Goal: Transaction & Acquisition: Purchase product/service

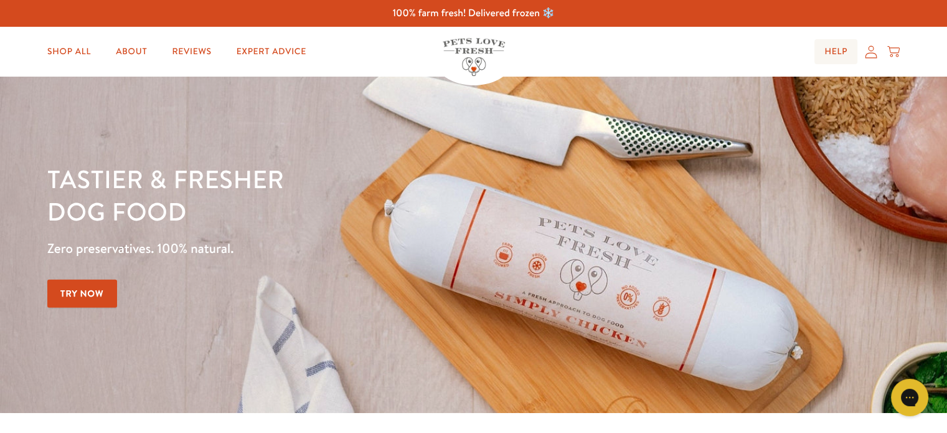
click at [842, 53] on link "Help" at bounding box center [835, 51] width 43 height 25
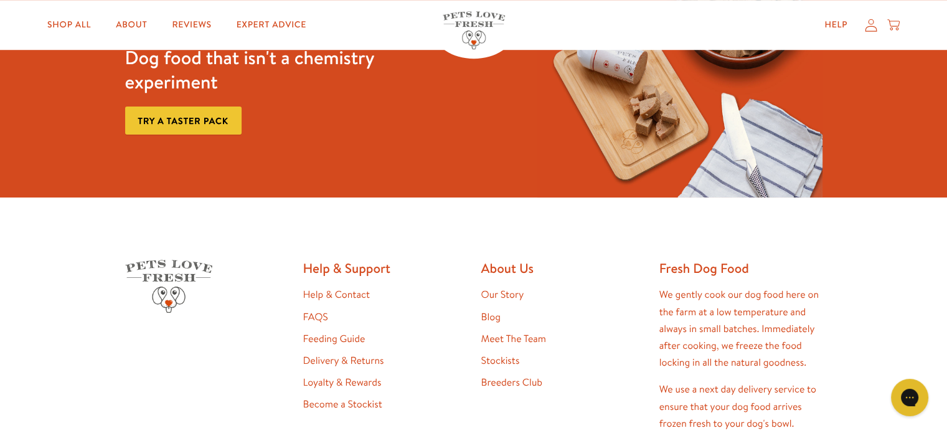
scroll to position [1029, 0]
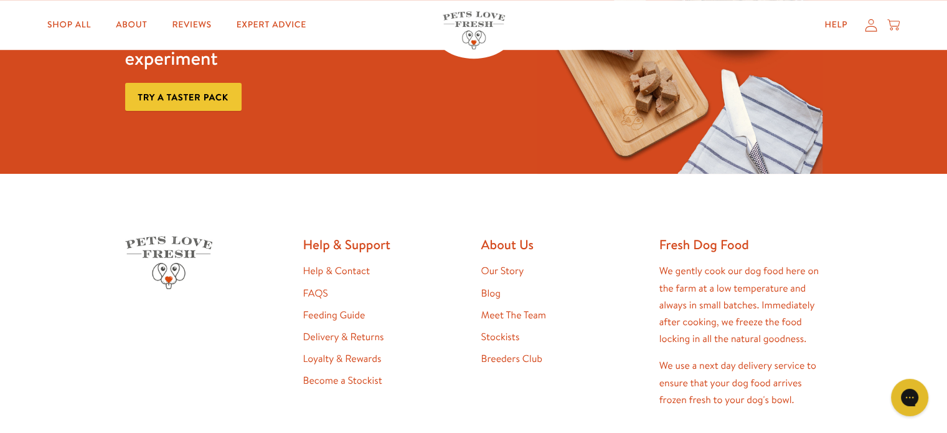
click at [349, 313] on link "Feeding Guide" at bounding box center [334, 315] width 62 height 14
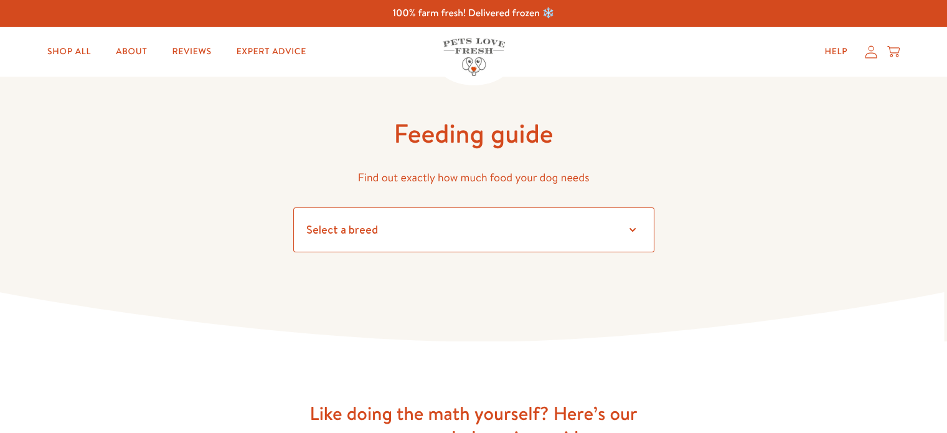
click at [361, 226] on select "Select a breed" at bounding box center [473, 229] width 361 height 45
select select "7"
click at [293, 207] on select "Select a breed Affenpinscher Afghan hound Airedale terrier Akita Alaskan Malamu…" at bounding box center [473, 229] width 361 height 45
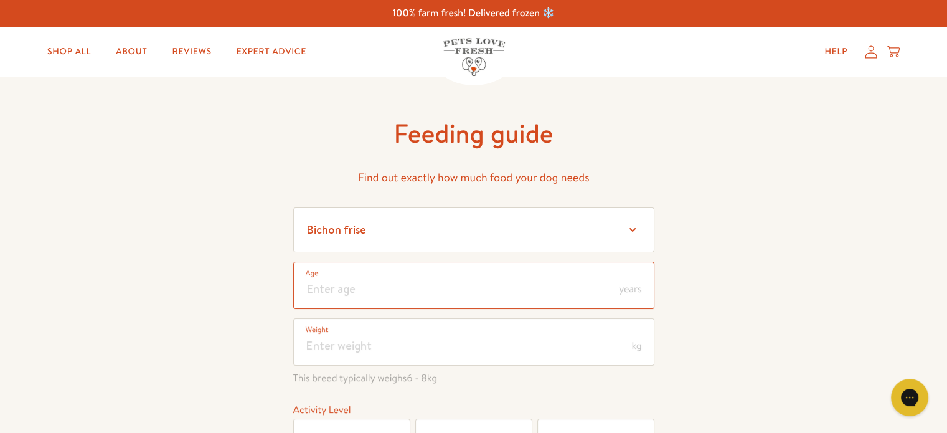
click at [402, 283] on input "number" at bounding box center [473, 284] width 361 height 47
type input "5"
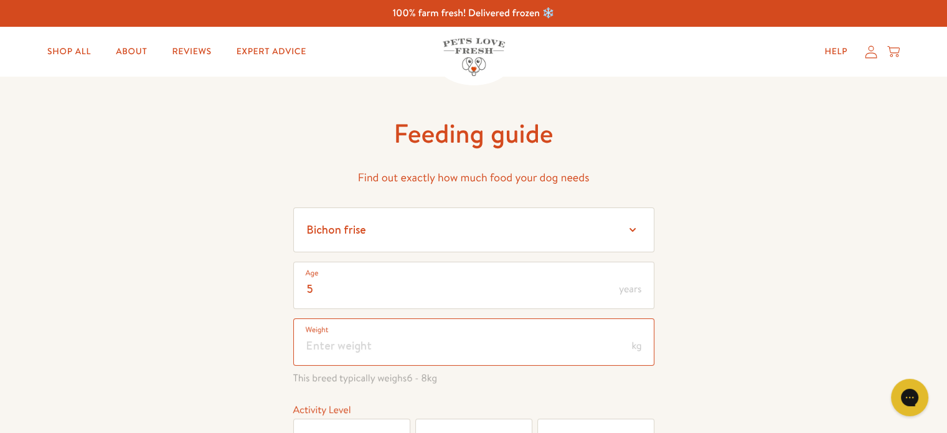
click at [396, 329] on input "number" at bounding box center [473, 341] width 361 height 47
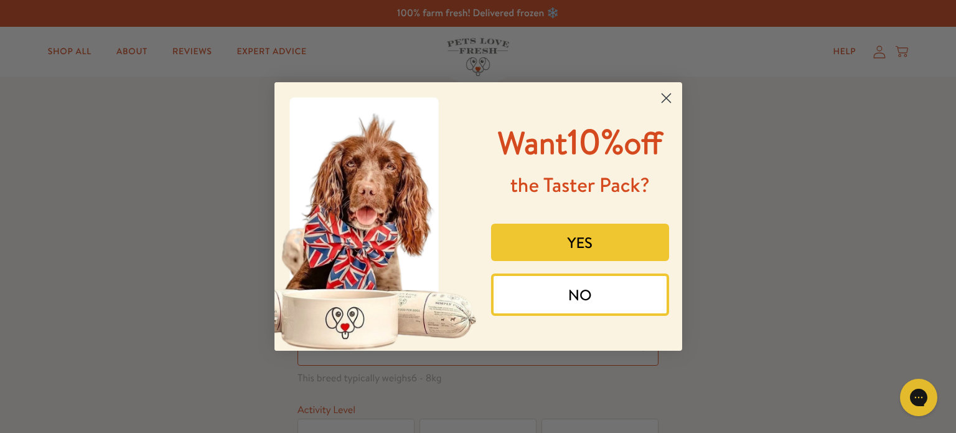
type input "7"
click at [664, 101] on icon "Close dialog" at bounding box center [666, 98] width 9 height 9
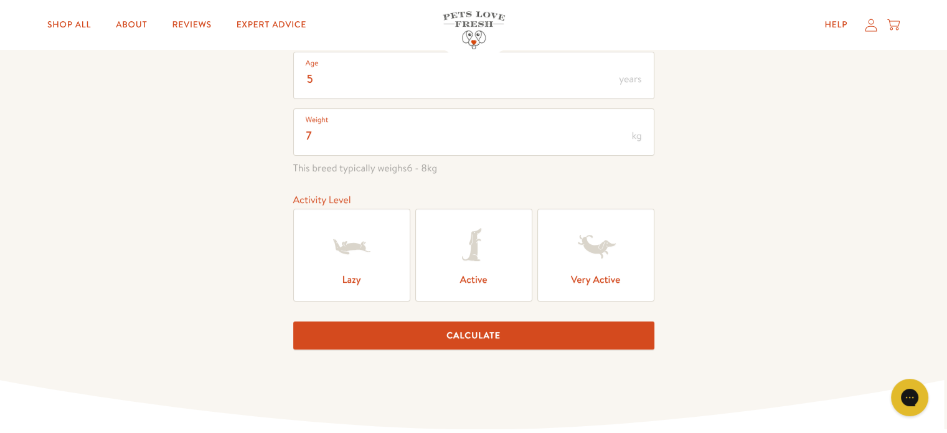
scroll to position [234, 0]
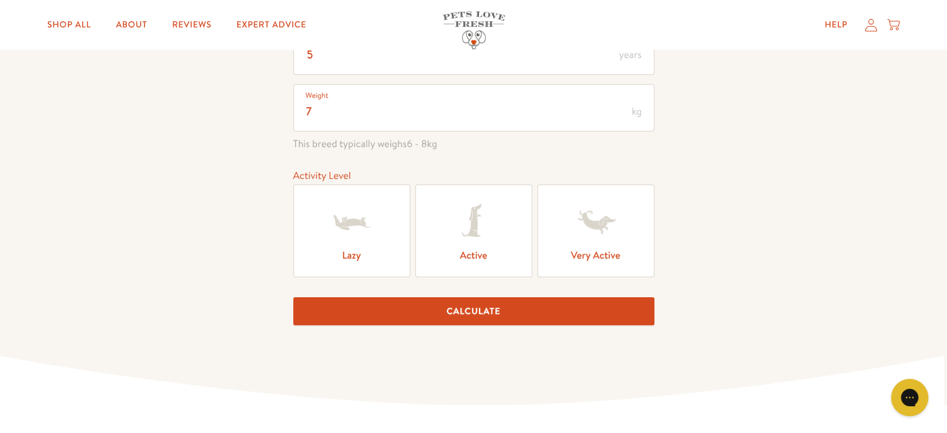
click at [361, 216] on icon at bounding box center [352, 222] width 50 height 50
click at [0, 0] on input "Lazy" at bounding box center [0, 0] width 0 height 0
click at [415, 303] on button "Calculate" at bounding box center [473, 311] width 361 height 28
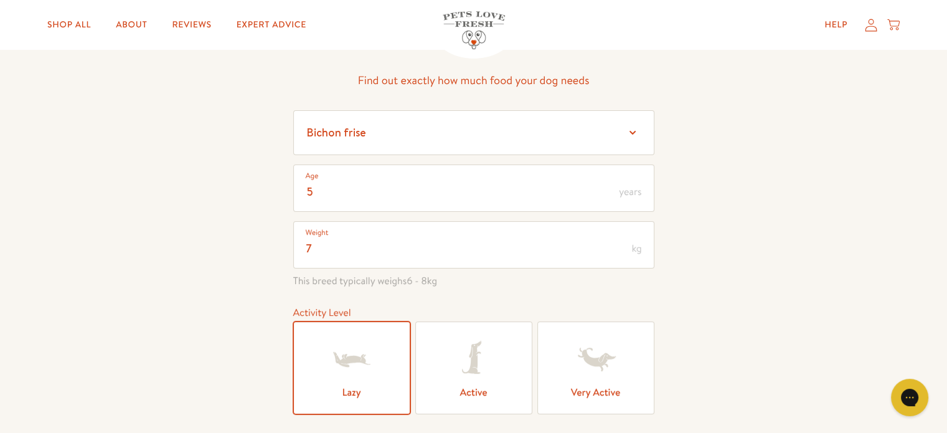
scroll to position [0, 0]
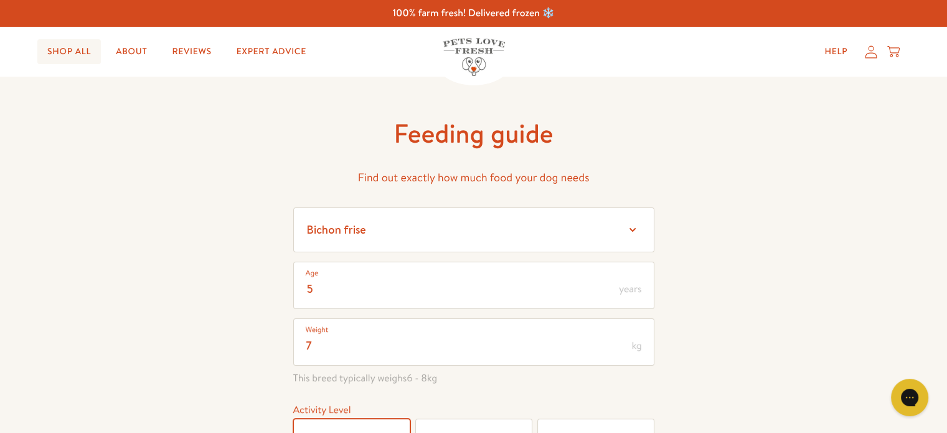
click at [78, 49] on link "Shop All" at bounding box center [69, 51] width 64 height 25
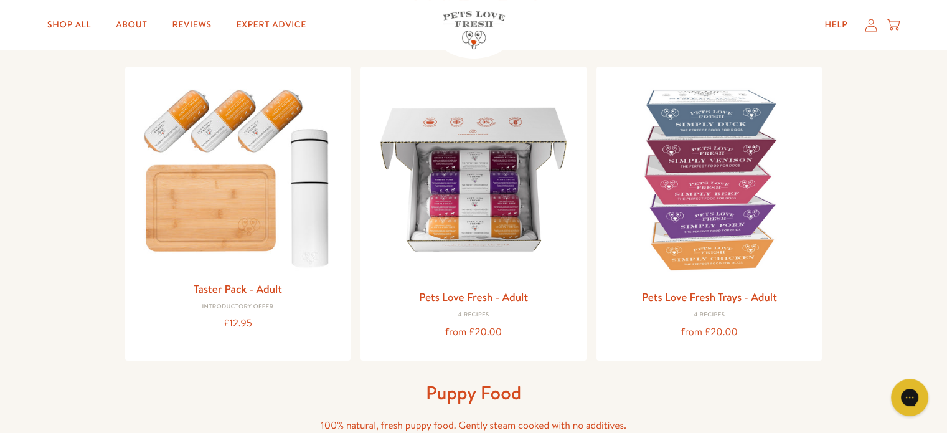
scroll to position [126, 0]
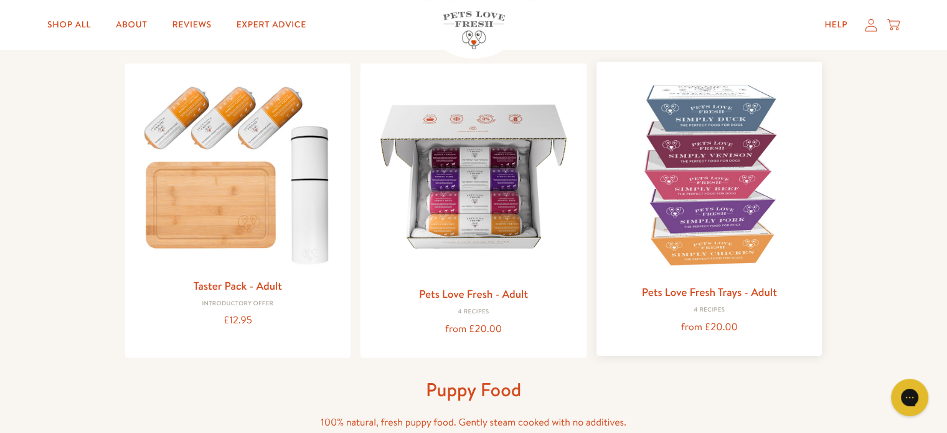
click at [730, 176] on img at bounding box center [709, 175] width 206 height 206
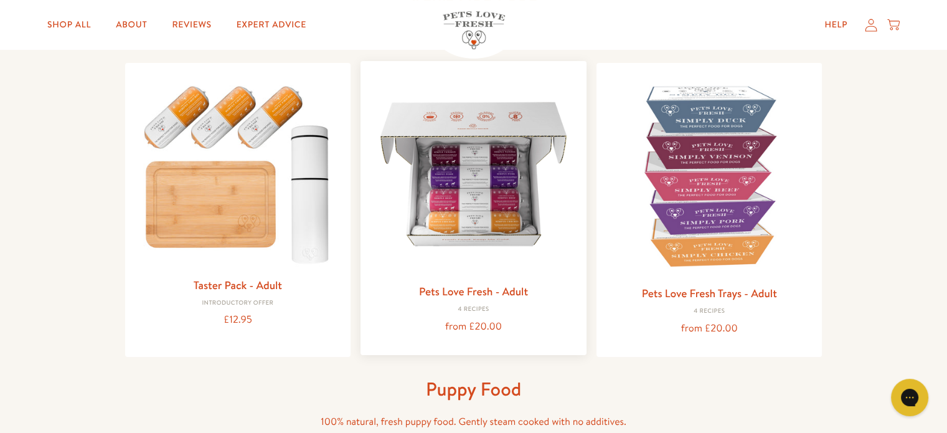
click at [491, 213] on img at bounding box center [473, 174] width 206 height 206
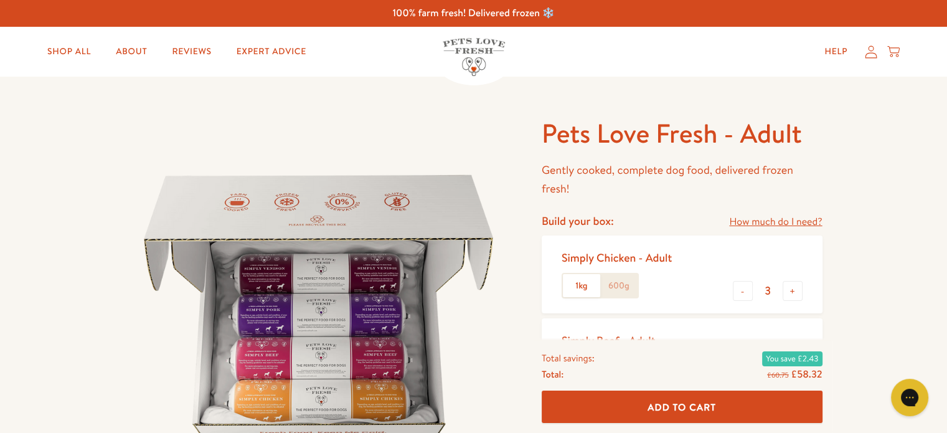
click at [797, 226] on link "How much do I need?" at bounding box center [775, 222] width 93 height 17
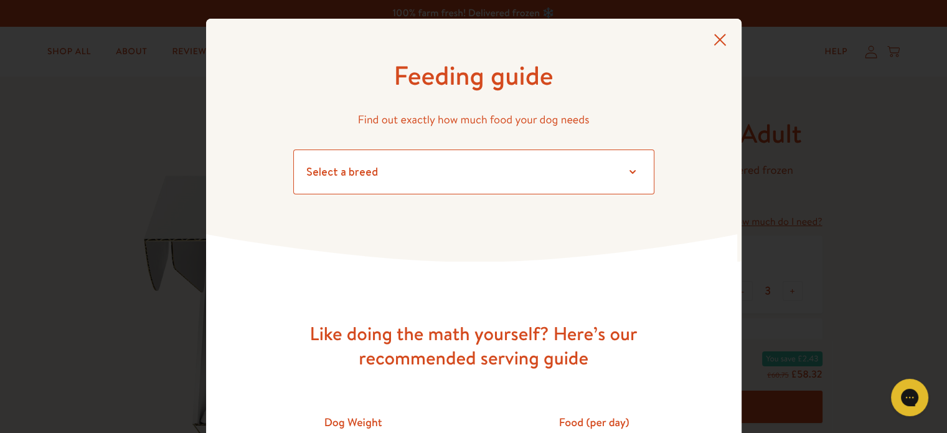
click at [577, 174] on select "Select a breed Affenpinscher Afghan hound Airedale terrier Akita Alaskan Malamu…" at bounding box center [473, 171] width 361 height 45
select select "7"
click at [293, 149] on select "Select a breed Affenpinscher Afghan hound Airedale terrier Akita Alaskan Malamu…" at bounding box center [473, 171] width 361 height 45
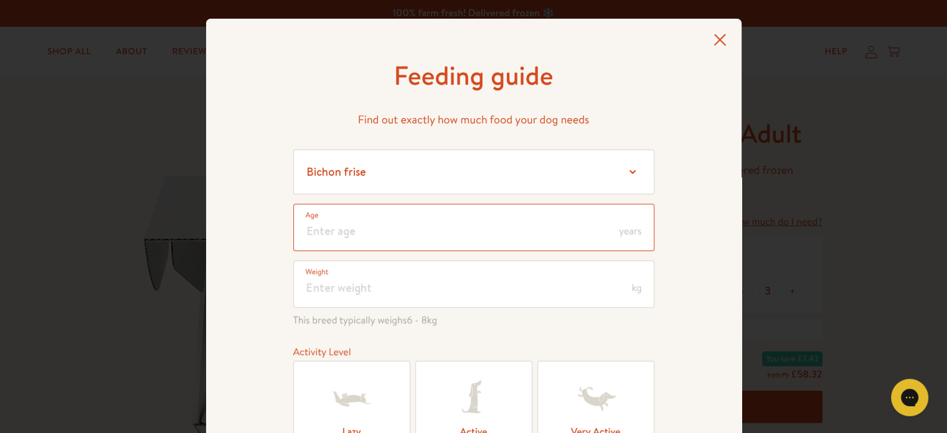
click at [453, 231] on input "number" at bounding box center [473, 227] width 361 height 47
type input "5"
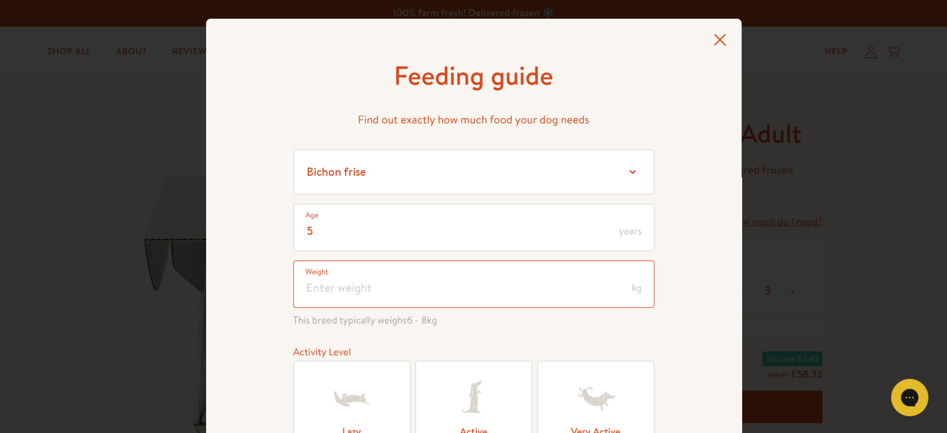
click at [381, 290] on input "number" at bounding box center [473, 283] width 361 height 47
type input "7"
click at [320, 421] on label "Lazy" at bounding box center [351, 406] width 117 height 93
click at [0, 0] on input "Lazy" at bounding box center [0, 0] width 0 height 0
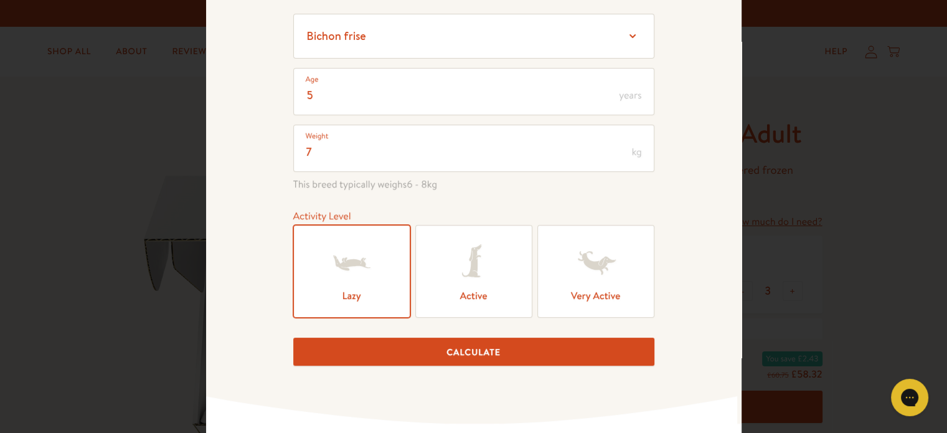
scroll to position [207, 0]
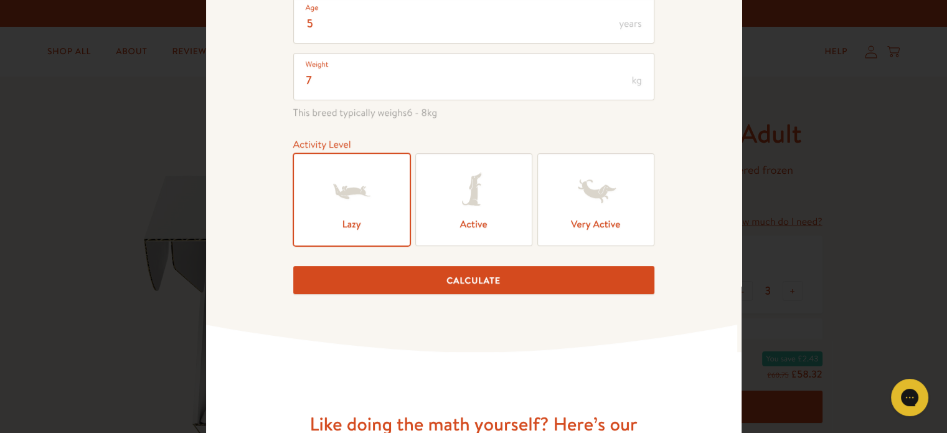
click at [501, 286] on button "Calculate" at bounding box center [473, 280] width 361 height 28
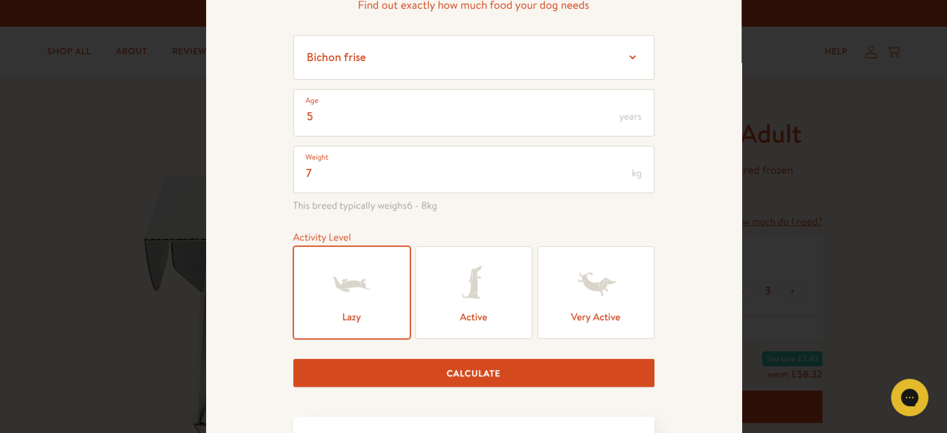
scroll to position [0, 0]
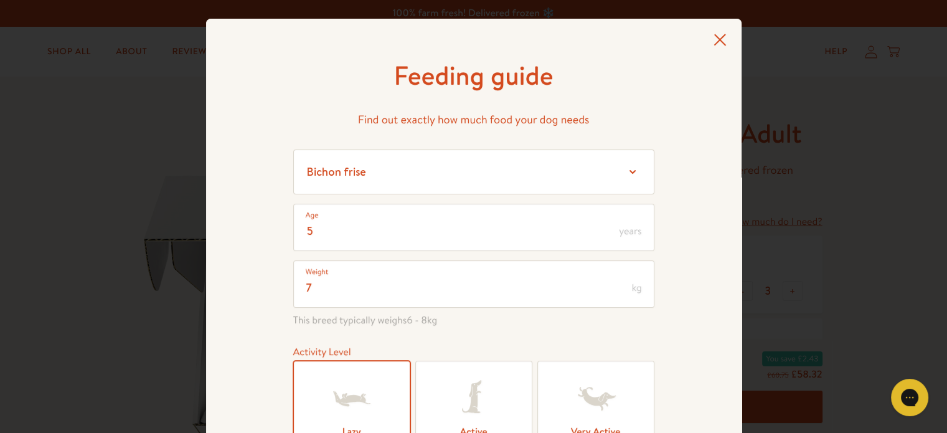
click at [714, 37] on icon at bounding box center [720, 40] width 12 height 12
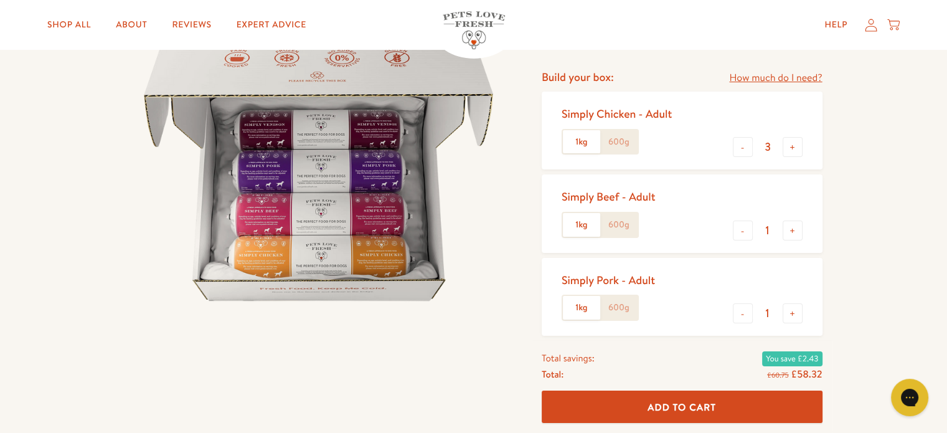
scroll to position [139, 0]
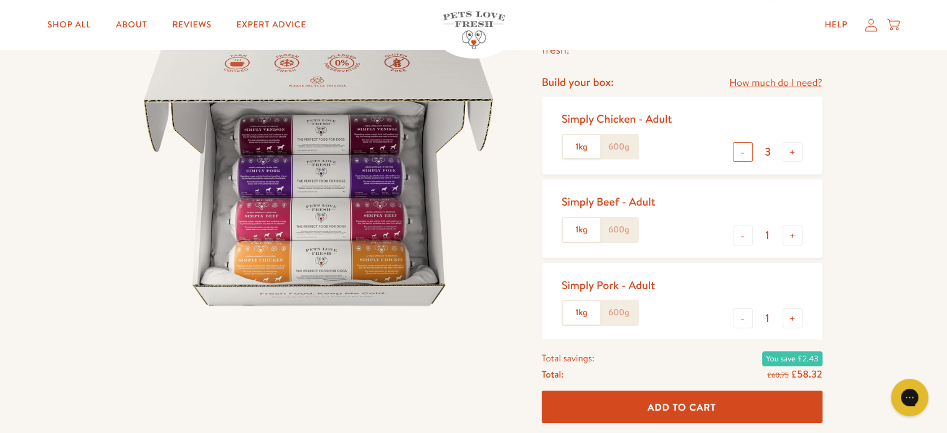
click at [747, 150] on button "-" at bounding box center [743, 152] width 20 height 20
type input "1"
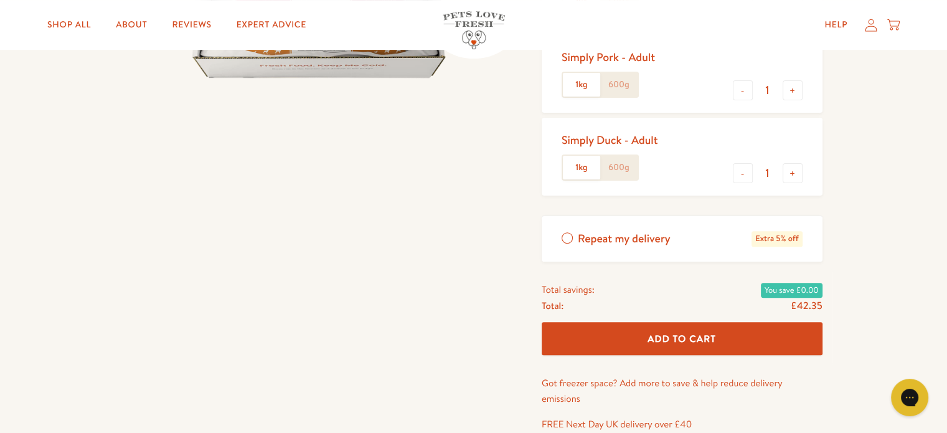
scroll to position [412, 0]
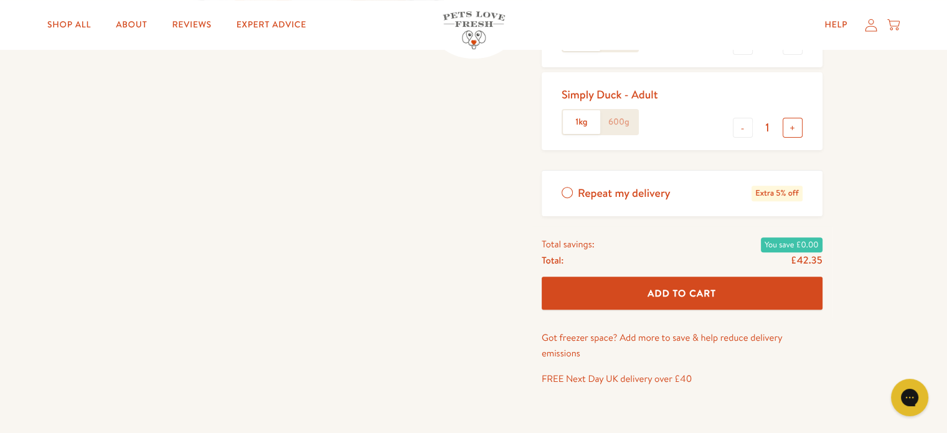
click at [794, 128] on button "+" at bounding box center [793, 128] width 20 height 20
type input "2"
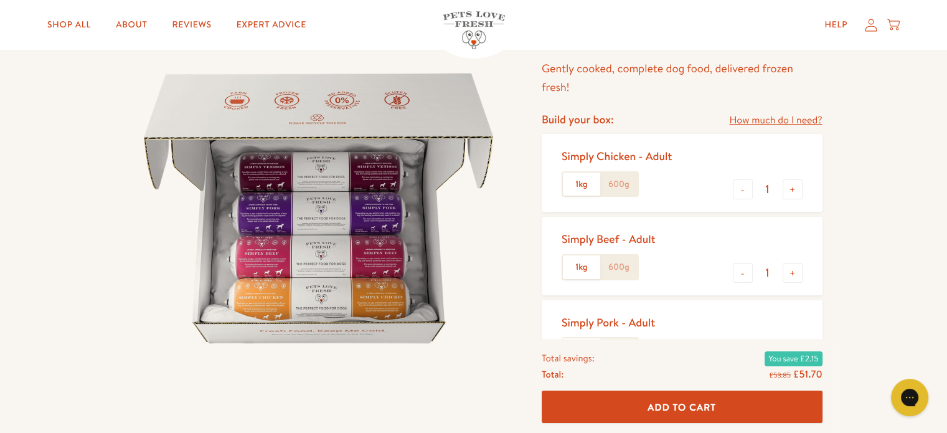
scroll to position [142, 0]
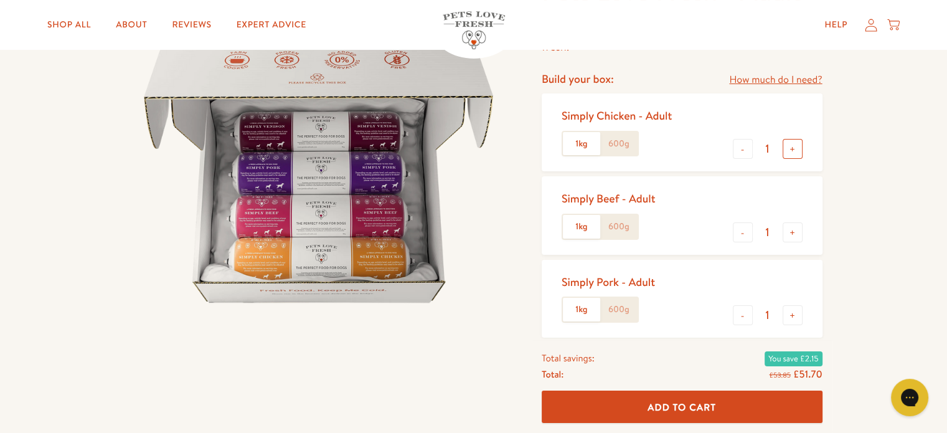
click at [794, 144] on button "+" at bounding box center [793, 149] width 20 height 20
type input "2"
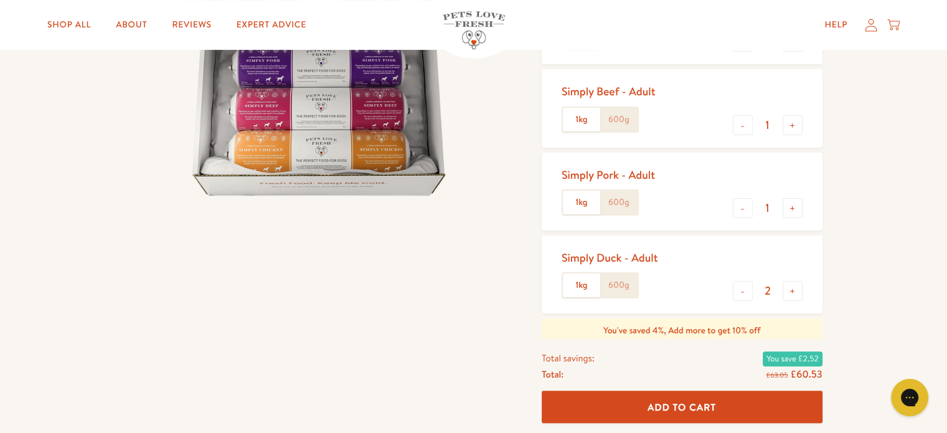
scroll to position [259, 0]
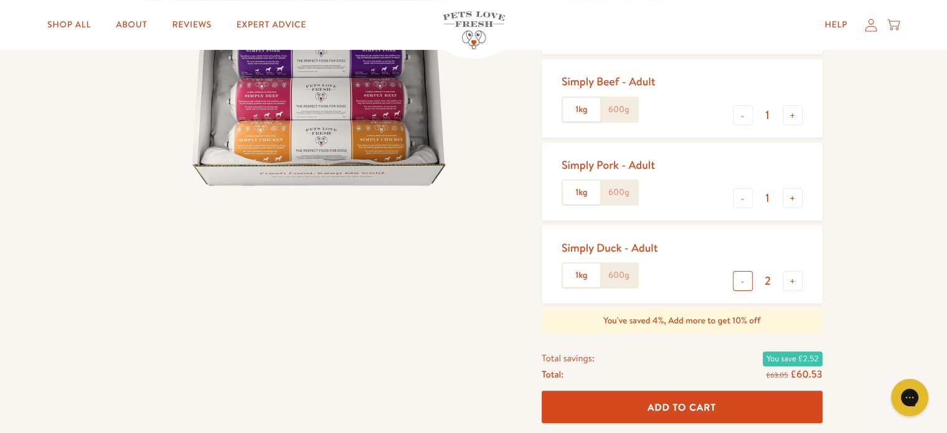
click at [745, 281] on button "-" at bounding box center [743, 281] width 20 height 20
type input "1"
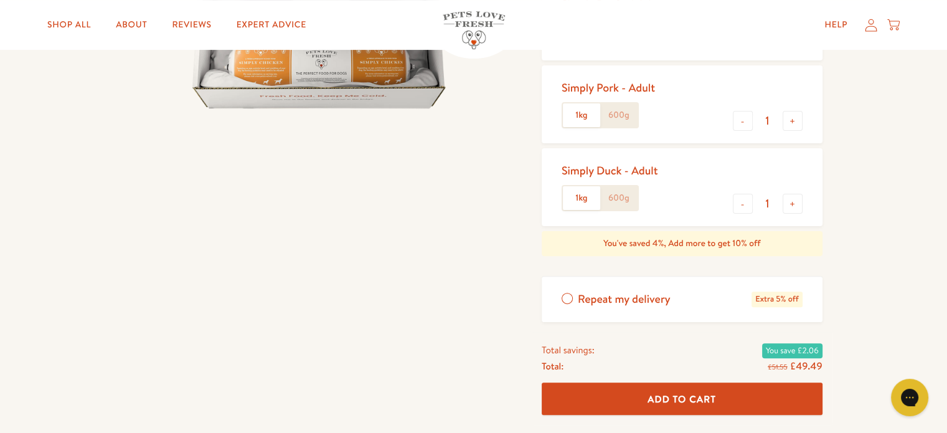
scroll to position [377, 0]
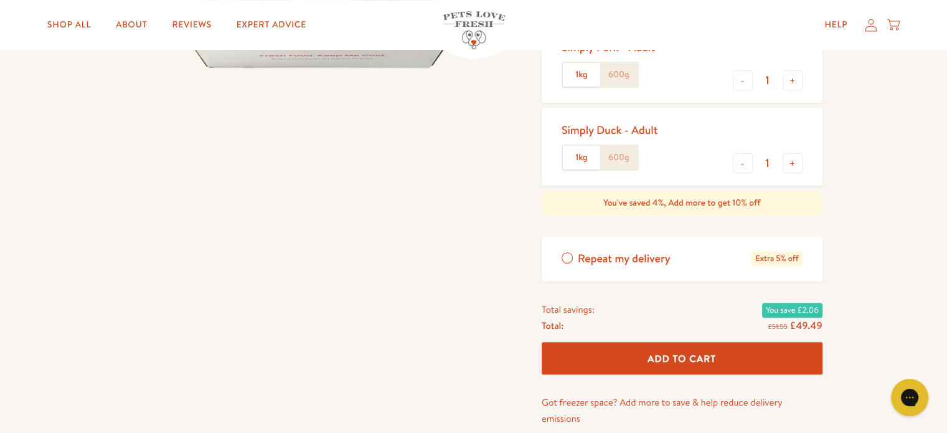
click at [565, 253] on label "Repeat my delivery Extra 5% off" at bounding box center [682, 258] width 281 height 45
click at [0, 0] on input "Repeat my delivery Extra 5% off" at bounding box center [0, 0] width 0 height 0
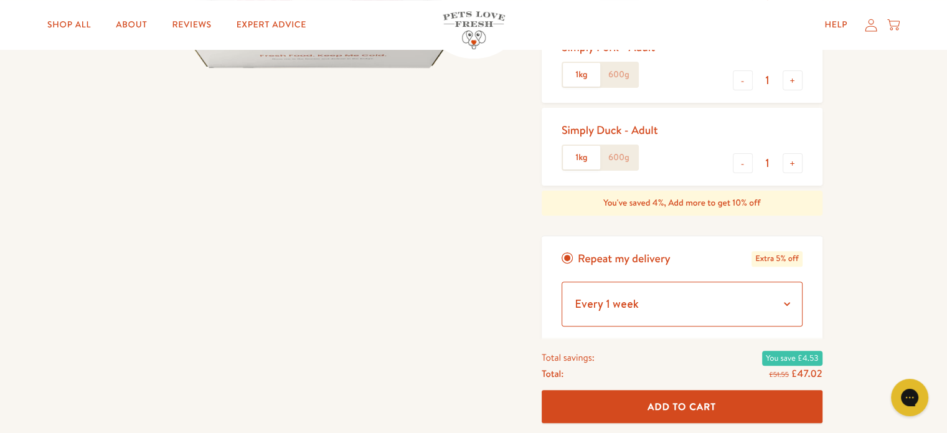
click at [657, 316] on select "Every 1 week Every 2 weeks Every 3 weeks Every 5 weeks Every 7 weeks Every 11 w…" at bounding box center [682, 303] width 241 height 45
select select "Every 4 weeks"
click at [562, 281] on select "Every 1 week Every 2 weeks Every 3 weeks Every 5 weeks Every 7 weeks Every 11 w…" at bounding box center [682, 303] width 241 height 45
click at [625, 78] on label "600g" at bounding box center [618, 75] width 37 height 24
click at [0, 0] on input "600g" at bounding box center [0, 0] width 0 height 0
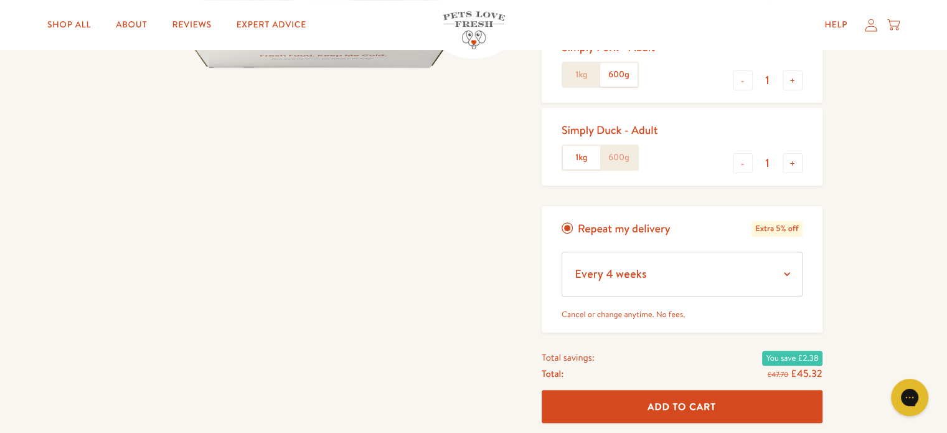
click at [580, 80] on label "1kg" at bounding box center [581, 75] width 37 height 24
click at [0, 0] on input "1kg" at bounding box center [0, 0] width 0 height 0
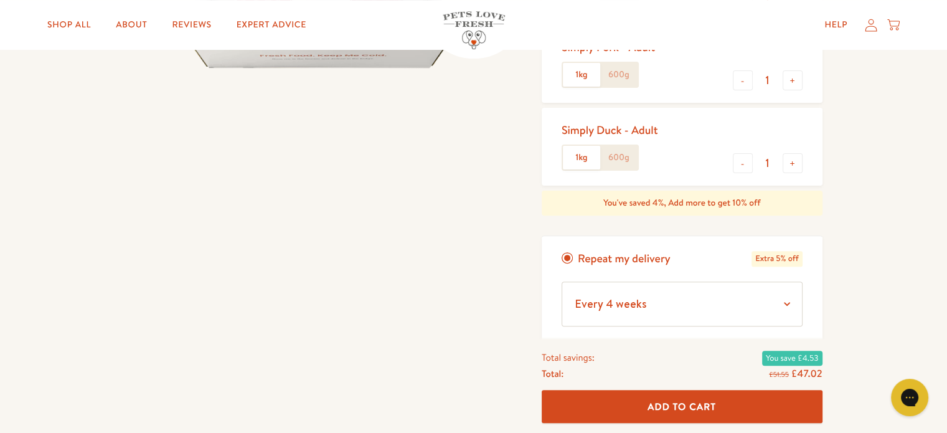
click at [583, 162] on label "1kg" at bounding box center [581, 158] width 37 height 24
click at [0, 0] on input "1kg" at bounding box center [0, 0] width 0 height 0
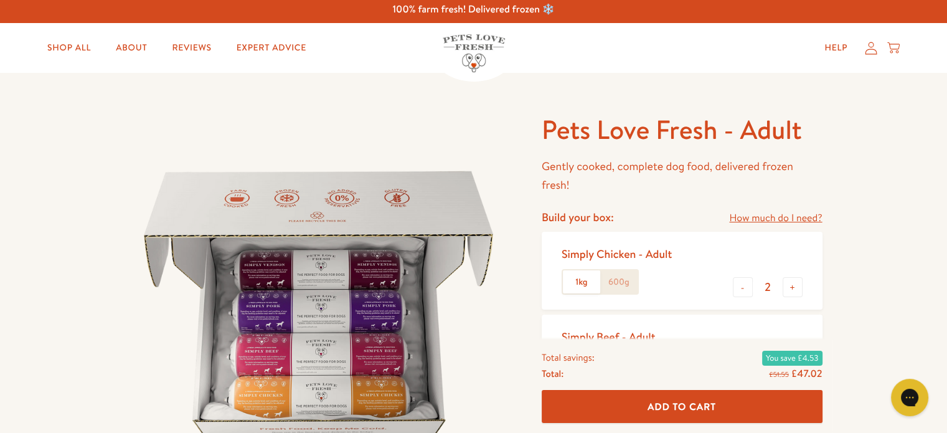
scroll to position [0, 0]
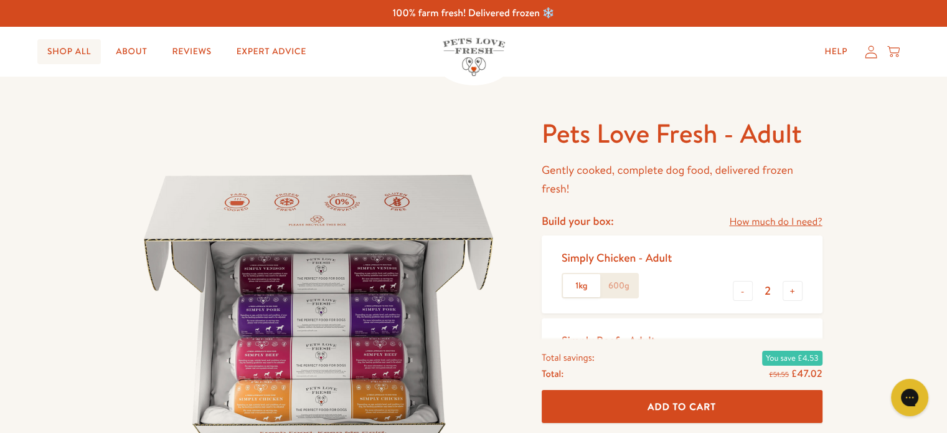
click at [72, 60] on link "Shop All" at bounding box center [69, 51] width 64 height 25
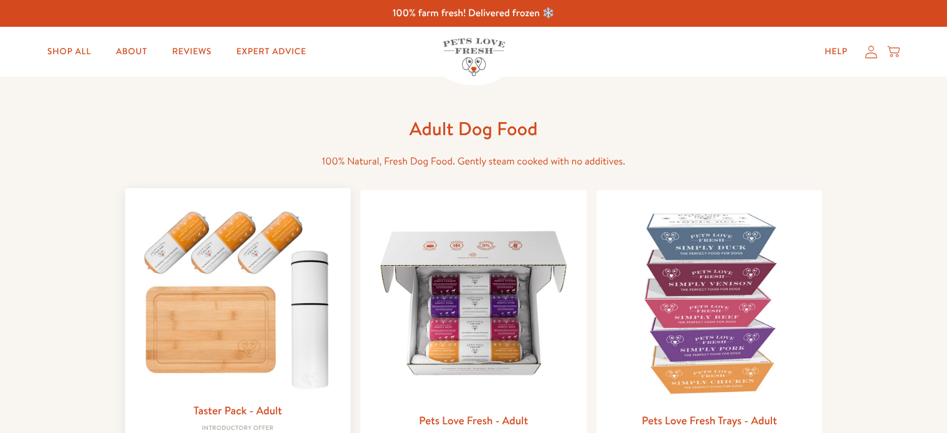
click at [272, 209] on img at bounding box center [238, 296] width 206 height 197
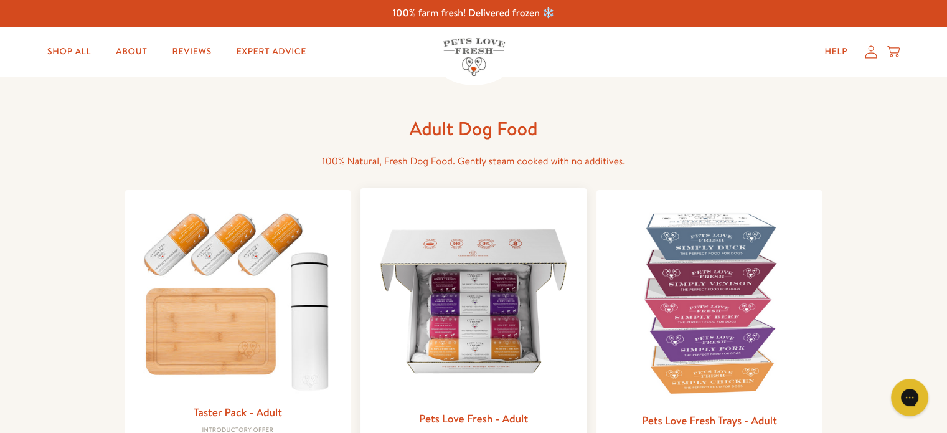
click at [558, 321] on img at bounding box center [473, 301] width 206 height 206
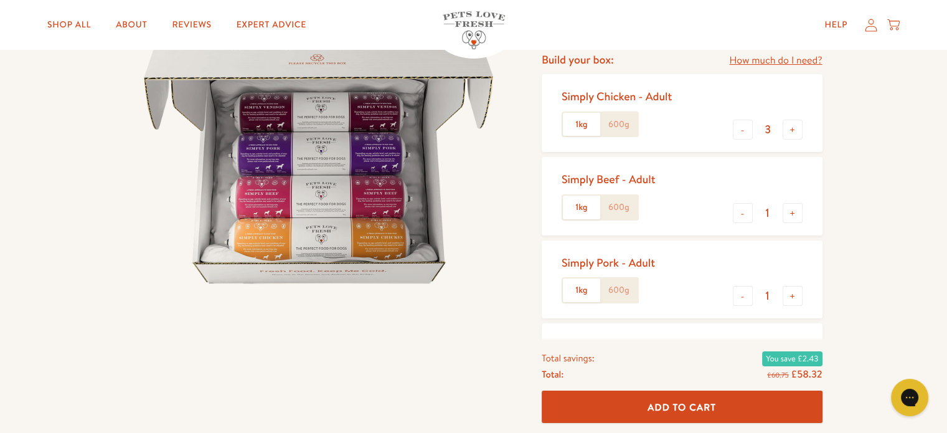
drag, startPoint x: 948, startPoint y: 32, endPoint x: 953, endPoint y: 52, distance: 20.5
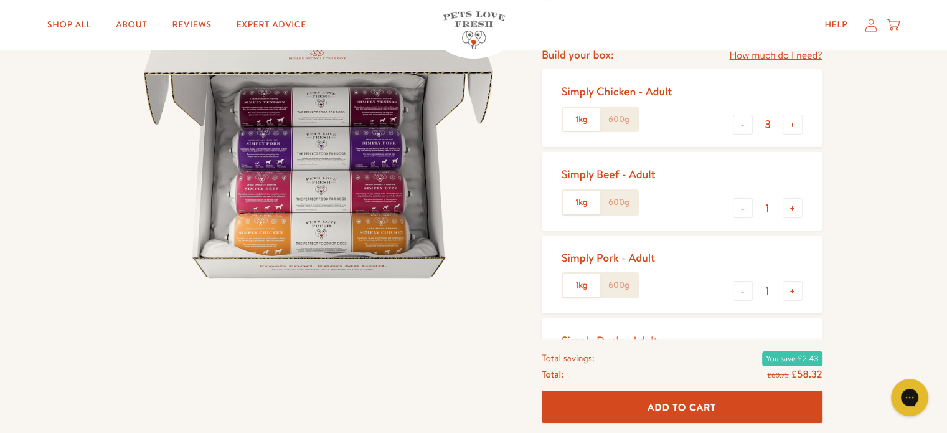
click at [616, 125] on label "600g" at bounding box center [618, 120] width 37 height 24
click at [0, 0] on input "600g" at bounding box center [0, 0] width 0 height 0
click at [570, 123] on label "1kg" at bounding box center [581, 120] width 37 height 24
click at [0, 0] on input "1kg" at bounding box center [0, 0] width 0 height 0
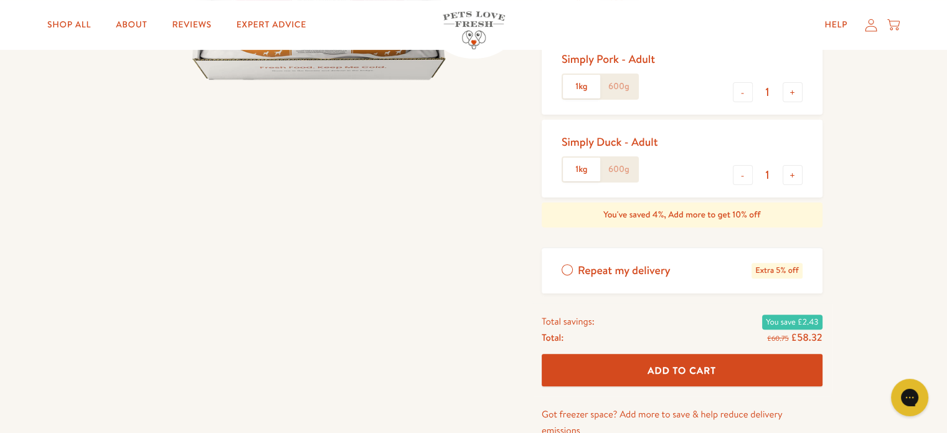
scroll to position [375, 0]
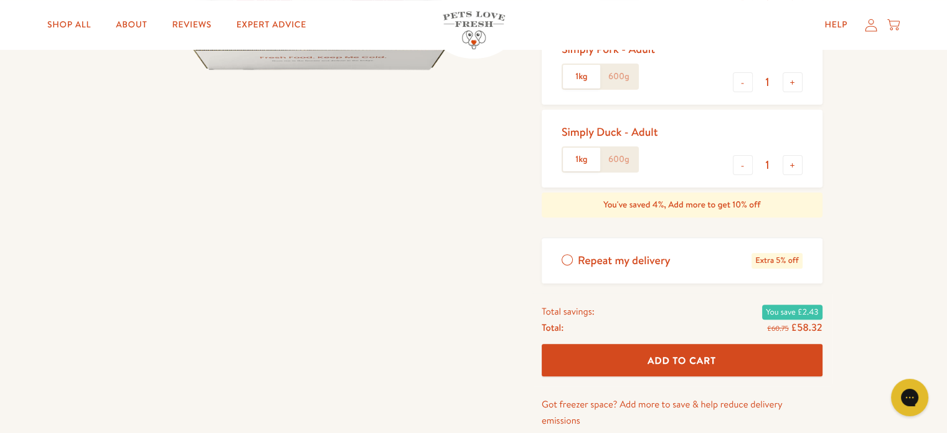
click at [565, 263] on label "Repeat my delivery Extra 5% off" at bounding box center [682, 260] width 281 height 45
click at [0, 0] on input "Repeat my delivery Extra 5% off" at bounding box center [0, 0] width 0 height 0
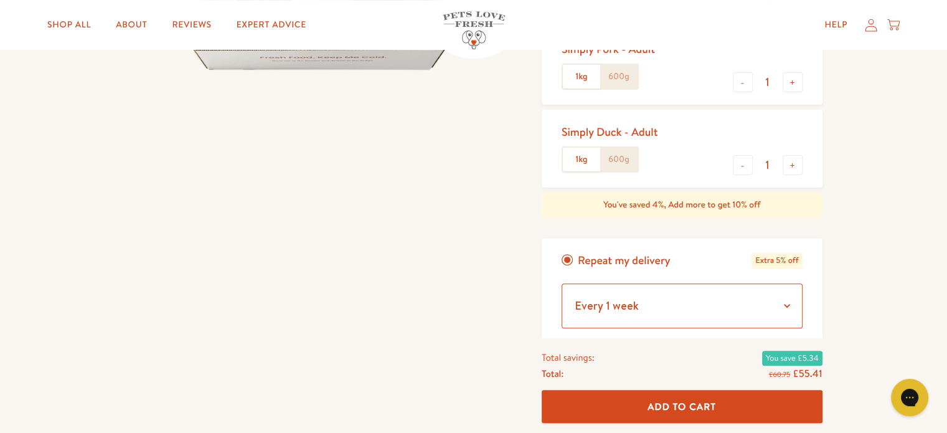
click at [631, 299] on select "Every 1 week Every 2 weeks Every 3 weeks Every 5 weeks Every 7 weeks Every 11 w…" at bounding box center [682, 305] width 241 height 45
select select "Every 4 weeks"
click at [562, 283] on select "Every 1 week Every 2 weeks Every 3 weeks Every 5 weeks Every 7 weeks Every 11 w…" at bounding box center [682, 305] width 241 height 45
click at [855, 268] on div "Pets Love Fresh - Adult Gently cooked, complete dog food, delivered frozen fres…" at bounding box center [473, 153] width 947 height 902
click at [619, 154] on label "600g" at bounding box center [618, 160] width 37 height 24
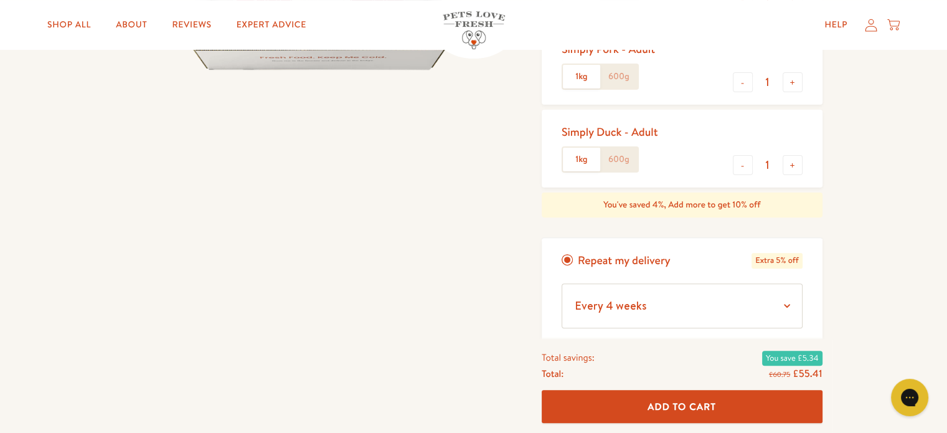
click at [0, 0] on input "600g" at bounding box center [0, 0] width 0 height 0
click at [575, 158] on label "1kg" at bounding box center [581, 160] width 37 height 24
click at [0, 0] on input "1kg" at bounding box center [0, 0] width 0 height 0
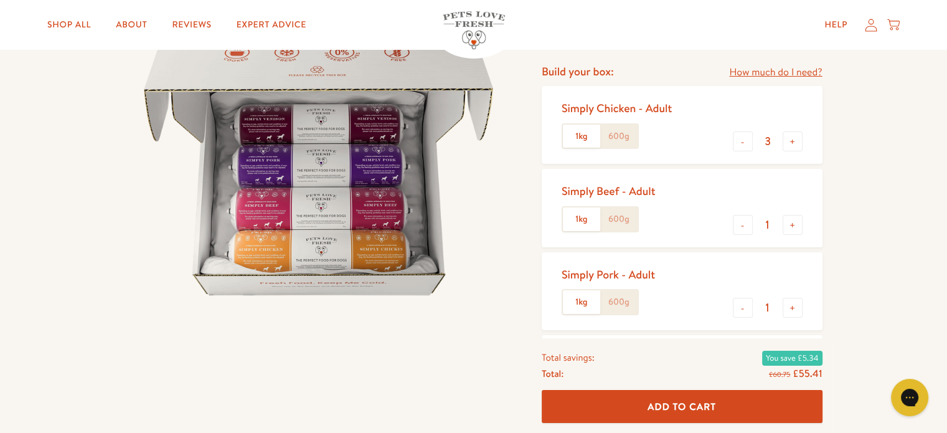
scroll to position [108, 0]
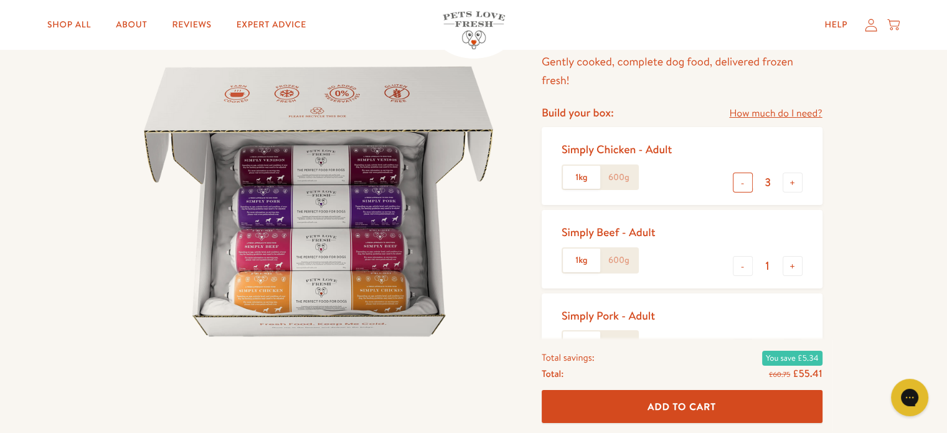
click at [740, 180] on button "-" at bounding box center [743, 182] width 20 height 20
type input "2"
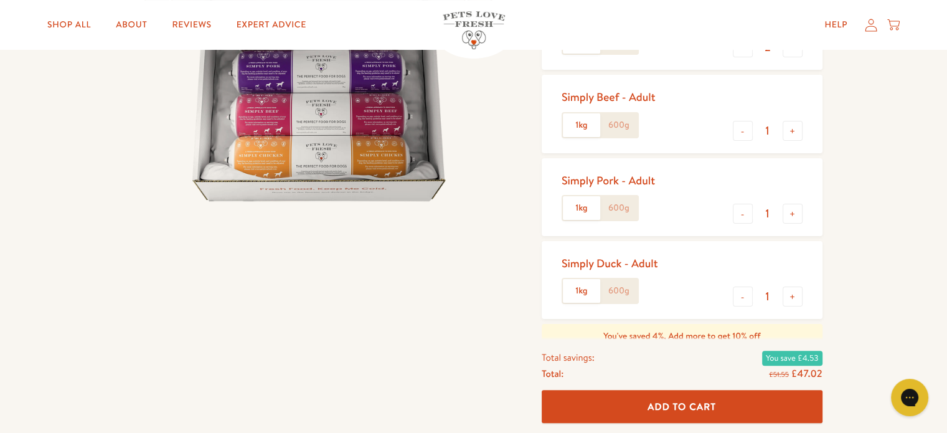
scroll to position [347, 0]
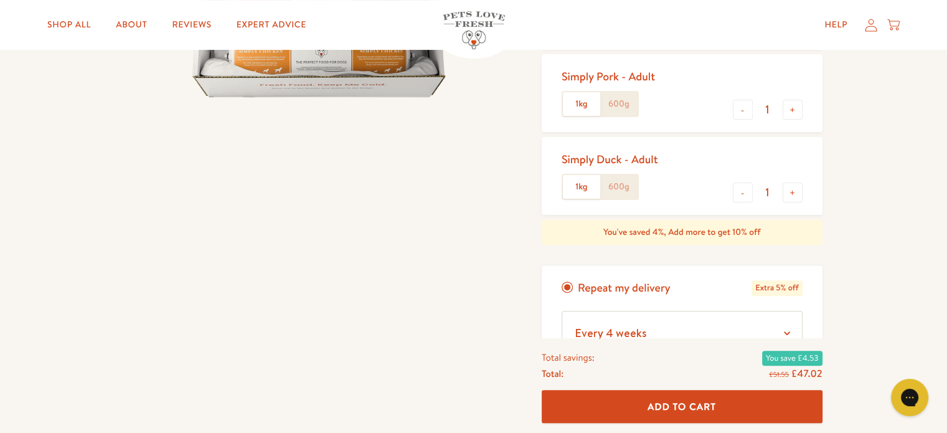
click at [819, 136] on div "Simply Chicken - Adult 1kg 600g - 2 + Simply Beef - Adult 1kg 600g - 1 + Simply…" at bounding box center [682, 51] width 281 height 327
click at [795, 191] on button "+" at bounding box center [793, 192] width 20 height 20
type input "2"
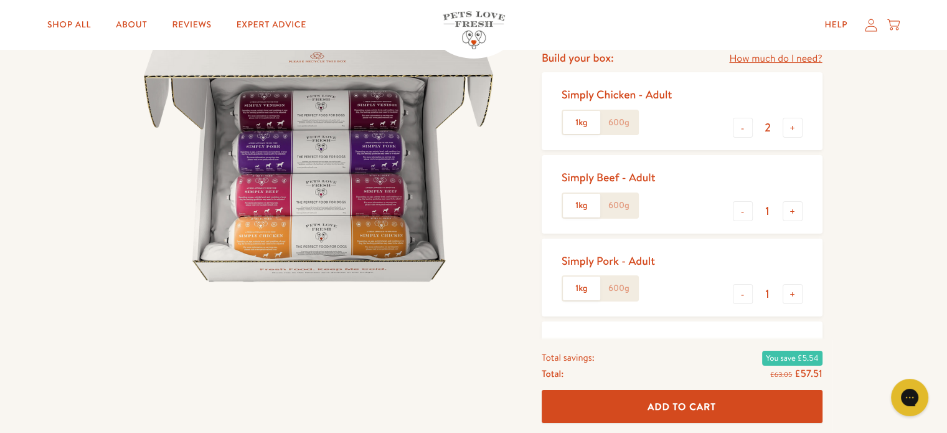
scroll to position [169, 0]
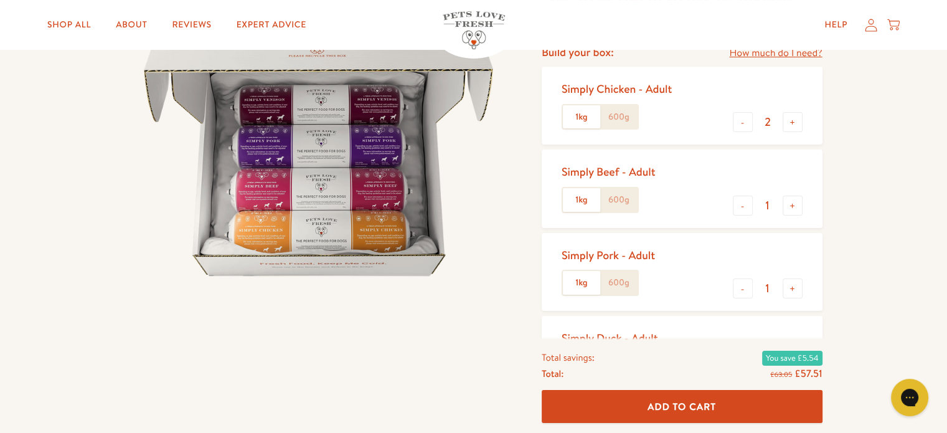
click at [753, 124] on input "2" at bounding box center [768, 122] width 30 height 14
click at [746, 124] on button "-" at bounding box center [743, 122] width 20 height 20
type input "1"
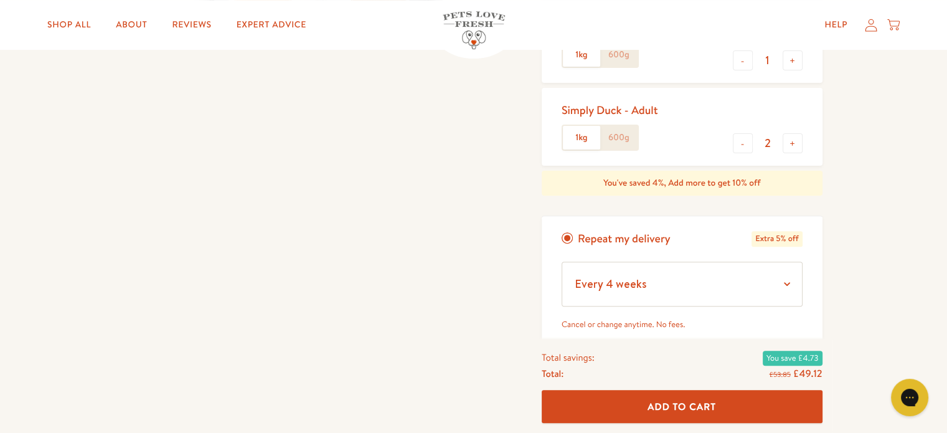
scroll to position [402, 0]
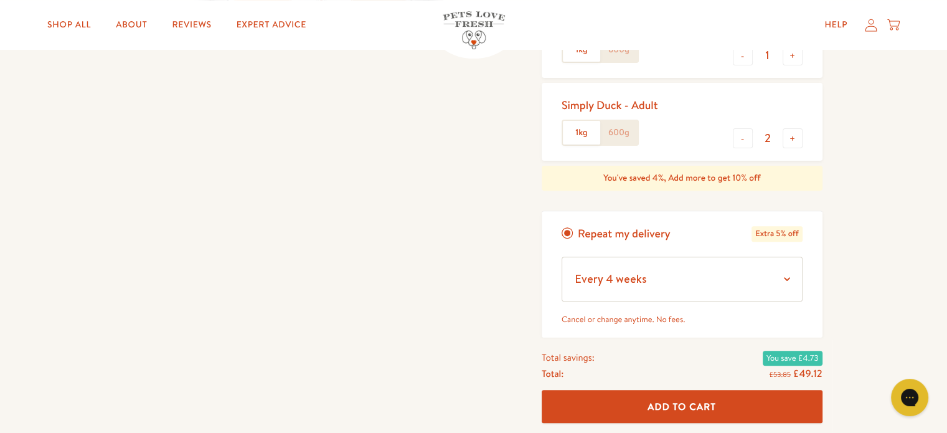
click at [687, 411] on span "Add To Cart" at bounding box center [682, 406] width 68 height 13
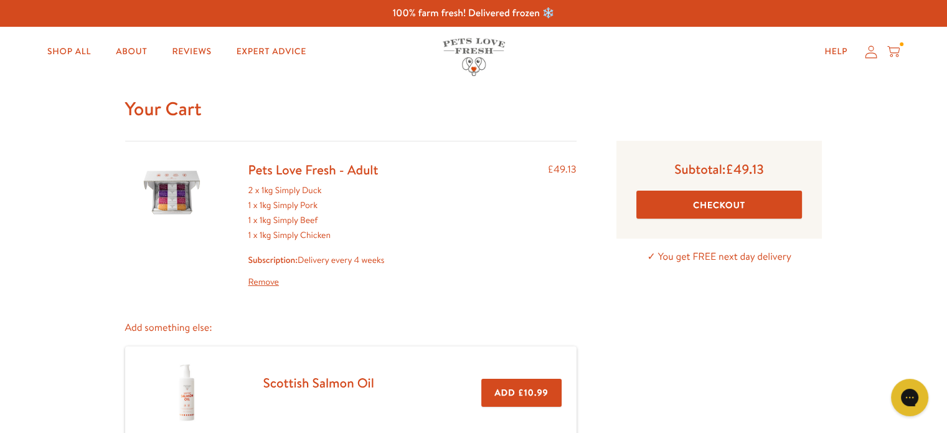
click at [672, 214] on button "Checkout" at bounding box center [719, 205] width 166 height 28
